Goal: Task Accomplishment & Management: Manage account settings

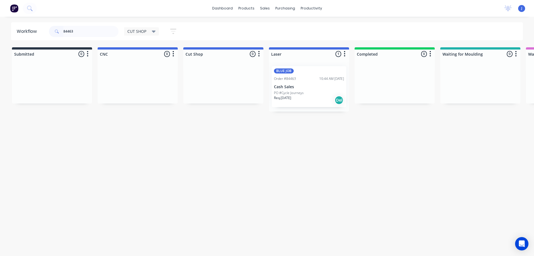
click at [23, 31] on header "Workflow 84463 CUT SHOP Save new view None edit CUT SHOP (Default) edit DISPATC…" at bounding box center [267, 31] width 512 height 18
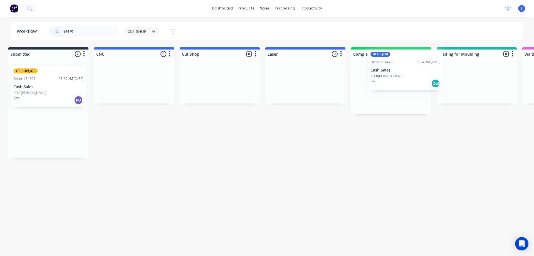
scroll to position [0, 4]
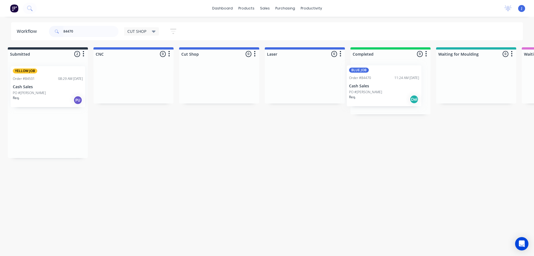
drag, startPoint x: 49, startPoint y: 92, endPoint x: 388, endPoint y: 92, distance: 338.9
click at [390, 91] on div "PO #[PERSON_NAME]" at bounding box center [391, 92] width 70 height 5
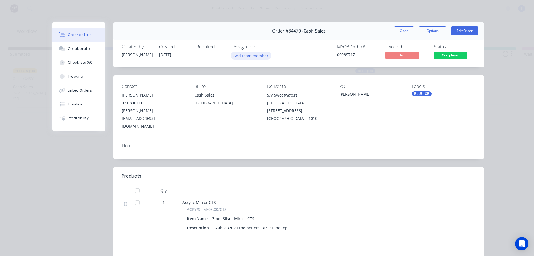
click at [244, 57] on button "Add team member" at bounding box center [251, 56] width 41 height 8
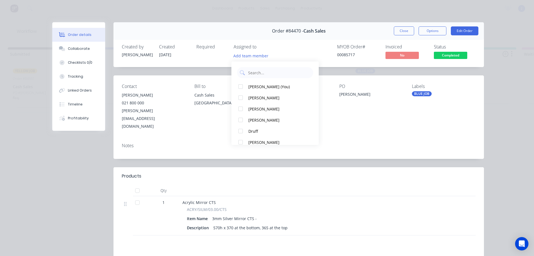
drag, startPoint x: 273, startPoint y: 87, endPoint x: 315, endPoint y: 62, distance: 48.7
click at [273, 87] on div "[PERSON_NAME] (You)" at bounding box center [277, 87] width 59 height 6
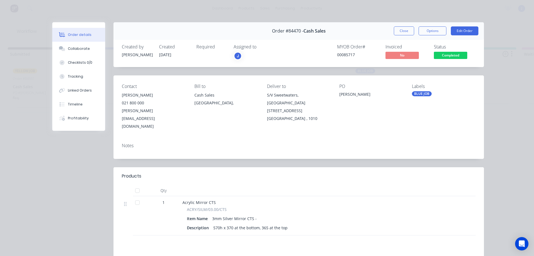
click at [403, 28] on button "Close" at bounding box center [404, 30] width 20 height 9
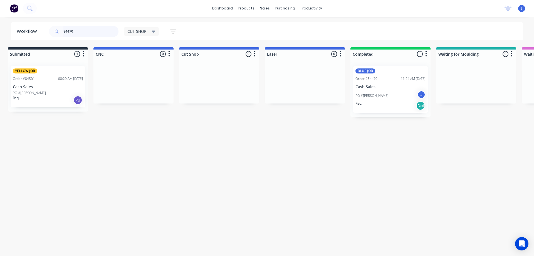
drag, startPoint x: 84, startPoint y: 29, endPoint x: 60, endPoint y: 29, distance: 23.9
click at [60, 29] on div "84470" at bounding box center [84, 31] width 70 height 11
type input "84480"
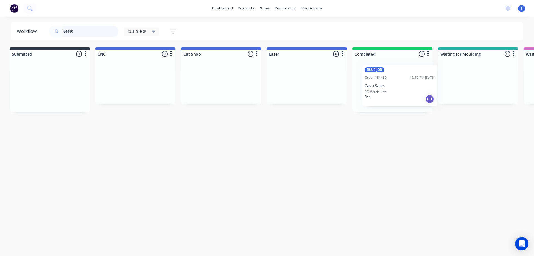
scroll to position [0, 3]
drag, startPoint x: 48, startPoint y: 92, endPoint x: 397, endPoint y: 92, distance: 349.5
click at [389, 90] on div "BLUE JOB Order #84480 12:39 PM [DATE] Cash Sales PO #Arch Hive Req. PU" at bounding box center [392, 86] width 75 height 41
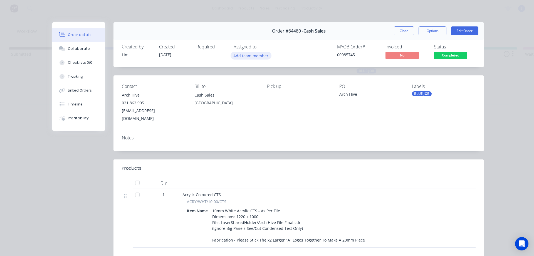
click at [247, 58] on button "Add team member" at bounding box center [251, 56] width 41 height 8
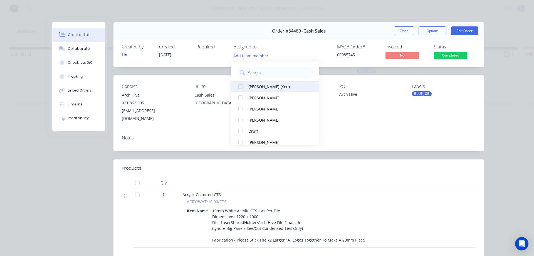
click at [265, 89] on div "[PERSON_NAME] (You)" at bounding box center [277, 87] width 59 height 6
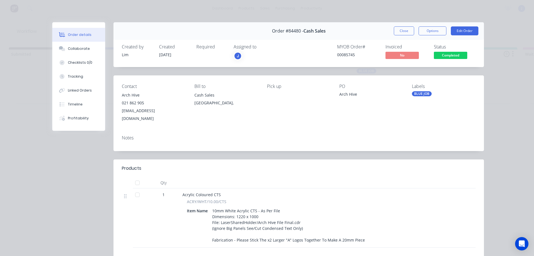
drag, startPoint x: 396, startPoint y: 34, endPoint x: 392, endPoint y: 37, distance: 5.2
click at [396, 34] on button "Close" at bounding box center [404, 30] width 20 height 9
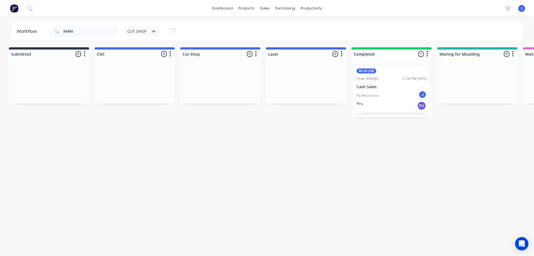
drag, startPoint x: 287, startPoint y: 144, endPoint x: 291, endPoint y: 138, distance: 8.0
click at [288, 147] on div "Workflow 84480 CUT SHOP Save new view None edit CUT SHOP (Default) edit DISPATC…" at bounding box center [264, 133] width 534 height 223
